Goal: Task Accomplishment & Management: Complete application form

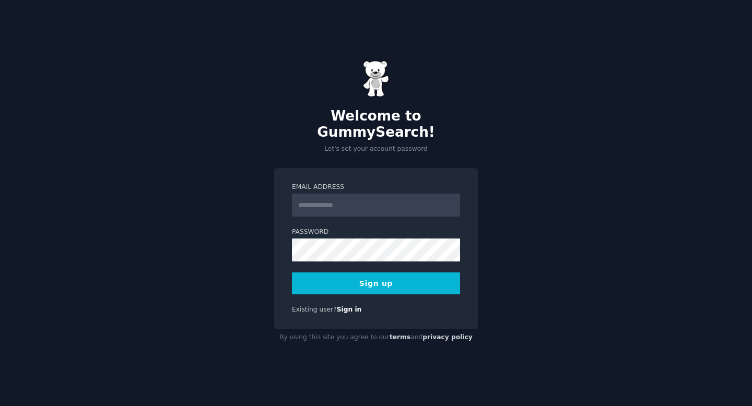
click at [324, 204] on input "Email Address" at bounding box center [376, 205] width 168 height 23
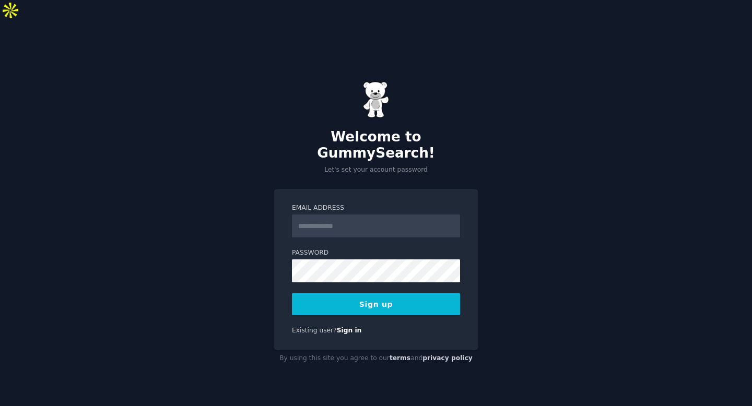
type input "**********"
click at [242, 270] on div "**********" at bounding box center [376, 224] width 752 height 406
click at [343, 293] on button "Sign up" at bounding box center [376, 304] width 168 height 22
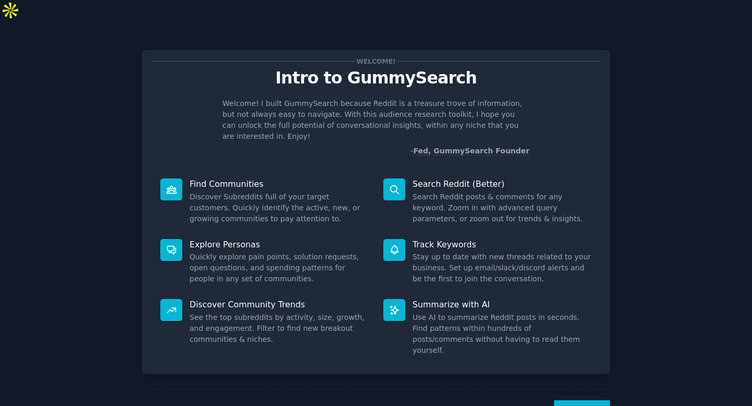
click at [580, 400] on button "Next" at bounding box center [582, 413] width 56 height 26
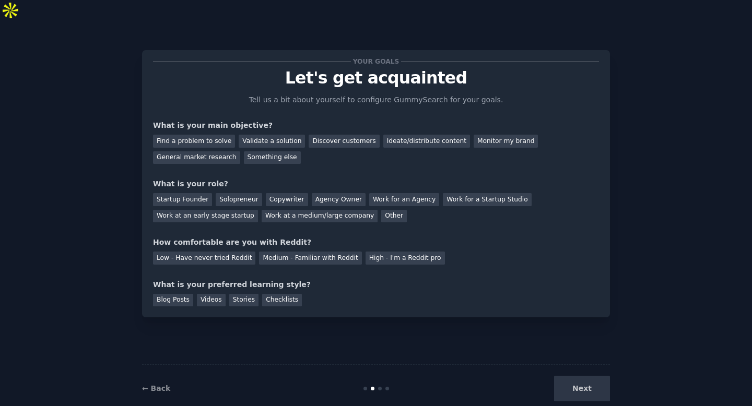
click at [580, 376] on div "Next" at bounding box center [532, 389] width 156 height 26
click at [261, 135] on div "Validate a solution" at bounding box center [272, 141] width 66 height 13
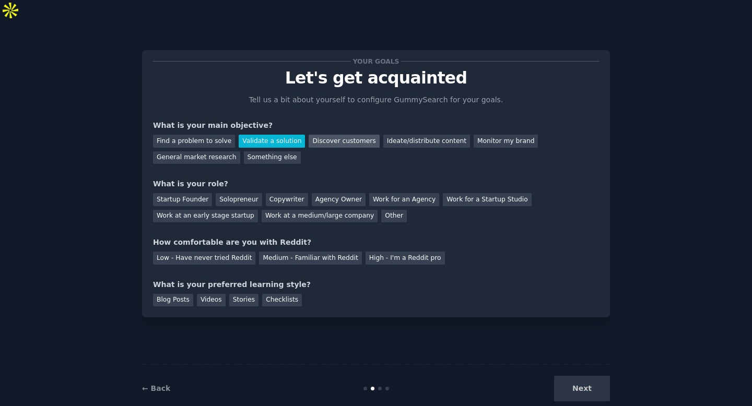
click at [317, 135] on div "Discover customers" at bounding box center [344, 141] width 70 height 13
click at [260, 135] on div "Validate a solution" at bounding box center [272, 141] width 66 height 13
click at [316, 135] on div "Discover customers" at bounding box center [344, 141] width 70 height 13
click at [288, 135] on div "Validate a solution" at bounding box center [272, 141] width 66 height 13
click at [194, 193] on div "Startup Founder" at bounding box center [182, 199] width 59 height 13
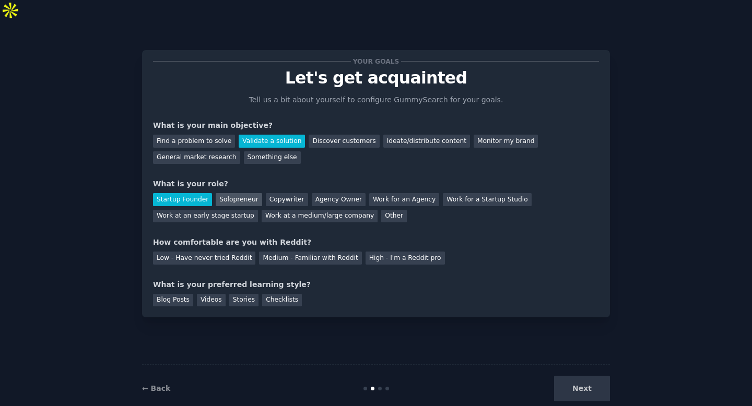
click at [239, 193] on div "Solopreneur" at bounding box center [239, 199] width 46 height 13
click at [194, 193] on div "Startup Founder" at bounding box center [182, 199] width 59 height 13
click at [264, 252] on div "Medium - Familiar with Reddit" at bounding box center [310, 258] width 102 height 13
click at [184, 294] on div "Blog Posts" at bounding box center [173, 300] width 40 height 13
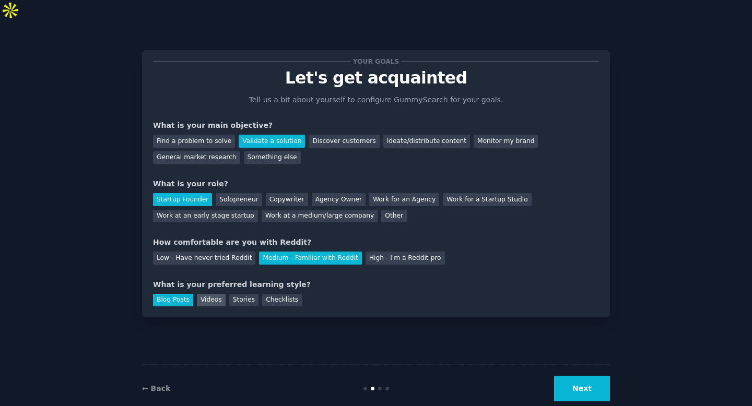
click at [209, 294] on div "Videos" at bounding box center [211, 300] width 29 height 13
click at [182, 294] on div "Blog Posts" at bounding box center [173, 300] width 40 height 13
click at [287, 294] on div "Checklists" at bounding box center [282, 300] width 40 height 13
click at [586, 377] on button "Next" at bounding box center [582, 389] width 56 height 26
